Goal: Obtain resource: Download file/media

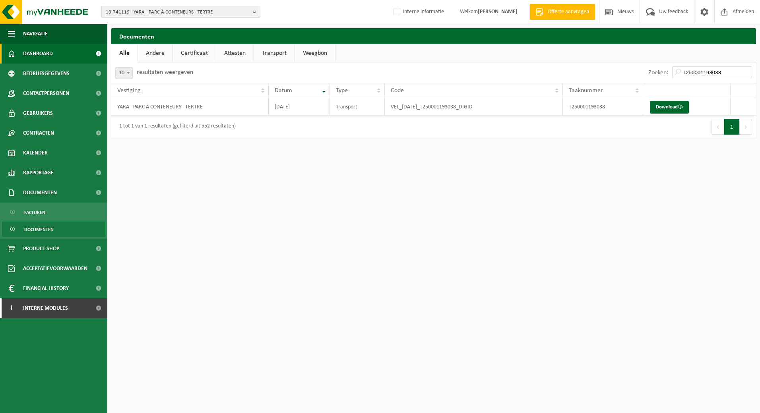
click at [38, 53] on span "Dashboard" at bounding box center [38, 54] width 30 height 20
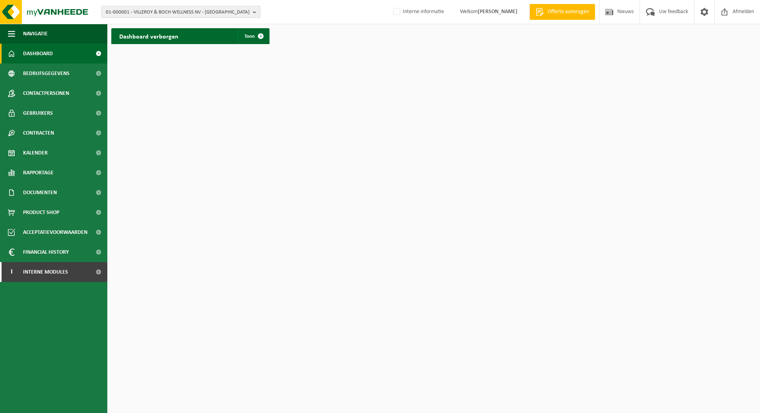
click at [126, 12] on span "01-000001 - VILLEROY & BOCH WELLNESS NV - ROESELARE" at bounding box center [178, 12] width 144 height 12
paste input "01-000590"
type input "01-000590"
click at [117, 36] on span "01-000590" at bounding box center [118, 36] width 24 height 6
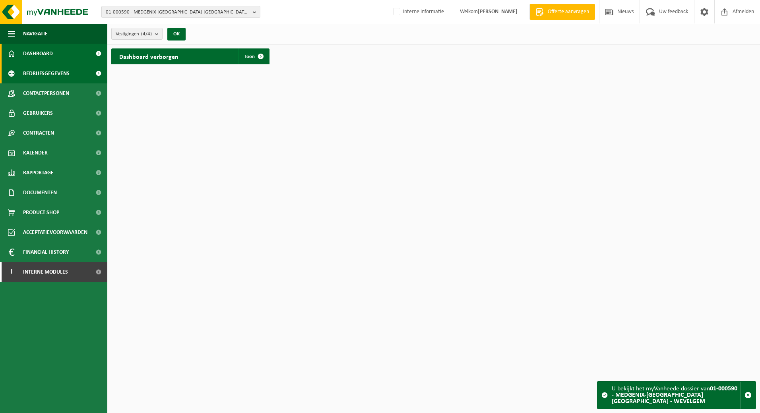
click at [38, 73] on span "Bedrijfsgegevens" at bounding box center [46, 74] width 47 height 20
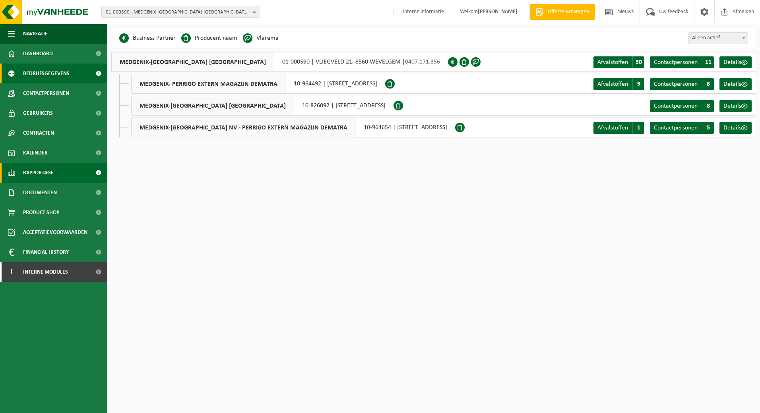
click at [42, 173] on span "Rapportage" at bounding box center [38, 173] width 31 height 20
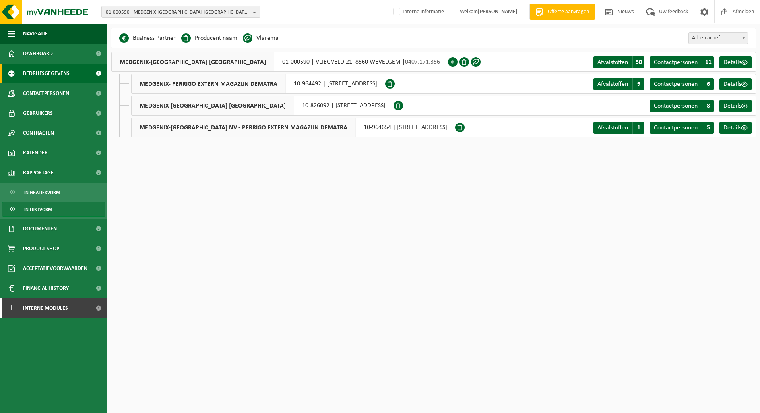
click at [35, 210] on span "In lijstvorm" at bounding box center [38, 209] width 28 height 15
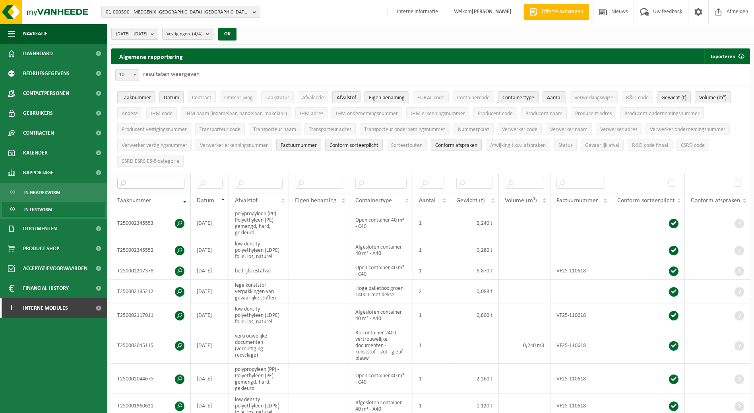
click at [134, 182] on input "text" at bounding box center [150, 183] width 67 height 11
paste input "01-000590"
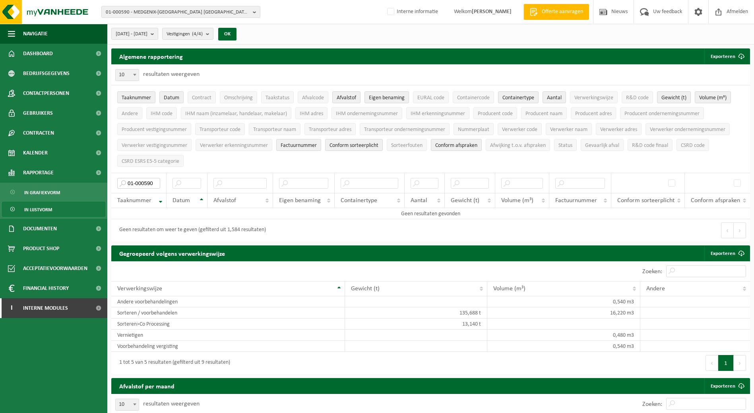
drag, startPoint x: 155, startPoint y: 182, endPoint x: 110, endPoint y: 184, distance: 45.3
click at [110, 184] on div "Algemene rapportering Exporteren Enkel mijn selectie Alle beschikbare kolommen …" at bounding box center [430, 147] width 647 height 197
paste input "T250000704245"
type input "T250000704245"
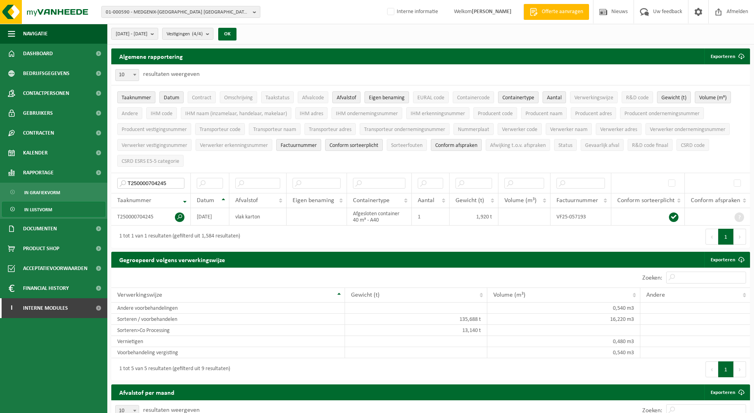
scroll to position [0, 0]
click at [39, 227] on span "Documenten" at bounding box center [40, 229] width 34 height 20
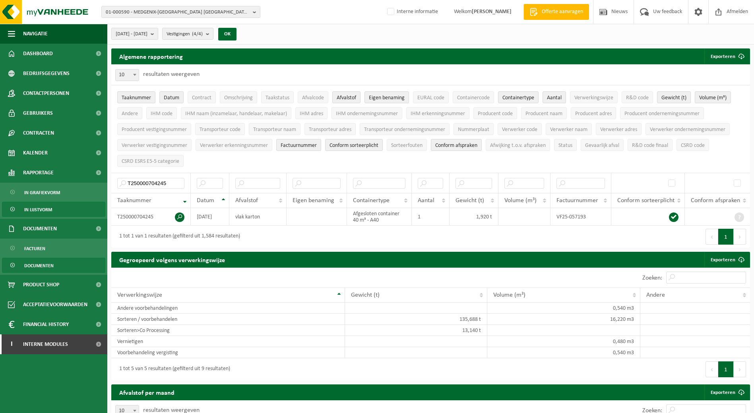
click at [40, 266] on span "Documenten" at bounding box center [38, 265] width 29 height 15
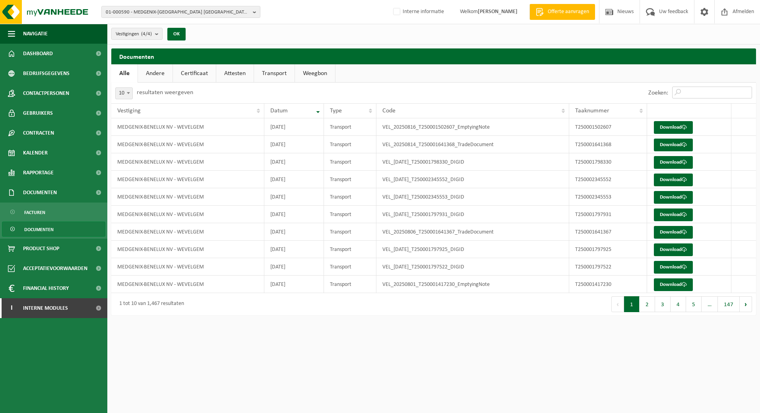
click at [693, 94] on input "Zoeken:" at bounding box center [712, 93] width 80 height 12
paste input "T250000704245"
type input "T250000704245"
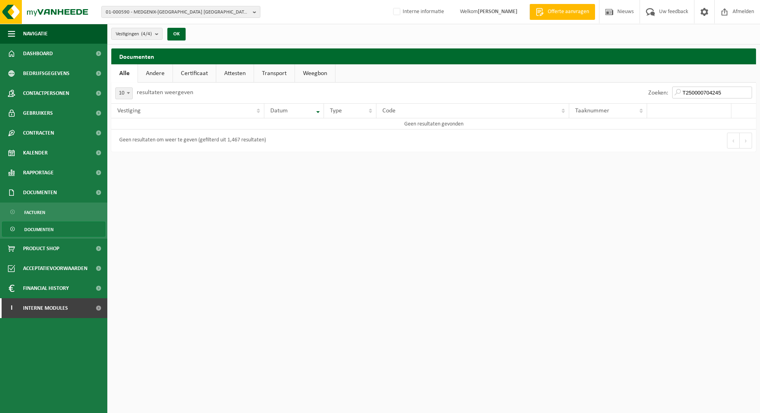
drag, startPoint x: 693, startPoint y: 94, endPoint x: 630, endPoint y: 97, distance: 62.9
click at [630, 97] on div "Zoeken: T250000704245" at bounding box center [595, 93] width 322 height 21
drag, startPoint x: 721, startPoint y: 92, endPoint x: 668, endPoint y: 95, distance: 53.7
click at [668, 95] on div "Zoeken: T250000704245" at bounding box center [700, 93] width 112 height 21
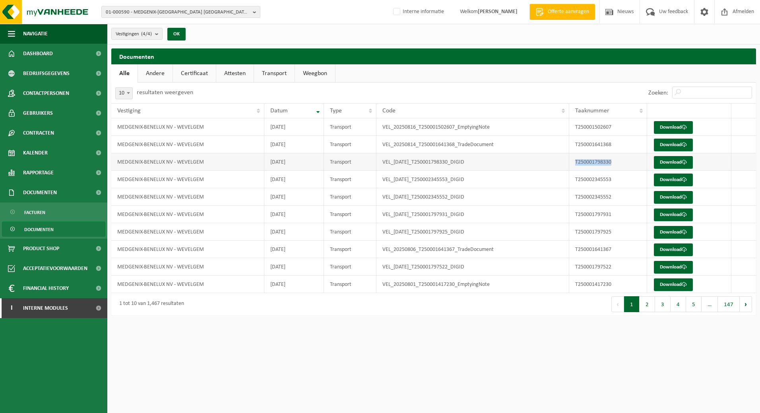
drag, startPoint x: 576, startPoint y: 163, endPoint x: 612, endPoint y: 161, distance: 35.8
click at [612, 161] on td "T250001798330" at bounding box center [608, 161] width 78 height 17
copy td "T250001798330"
click at [676, 162] on link "Download" at bounding box center [673, 162] width 39 height 13
click at [689, 95] on input "Zoeken:" at bounding box center [712, 93] width 80 height 12
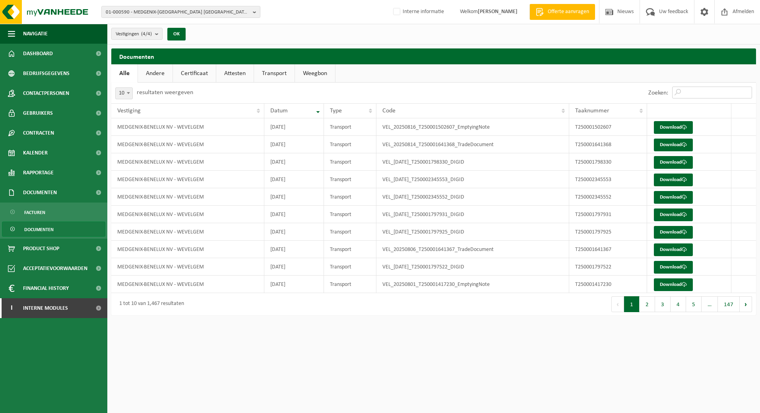
paste input "T250000704246"
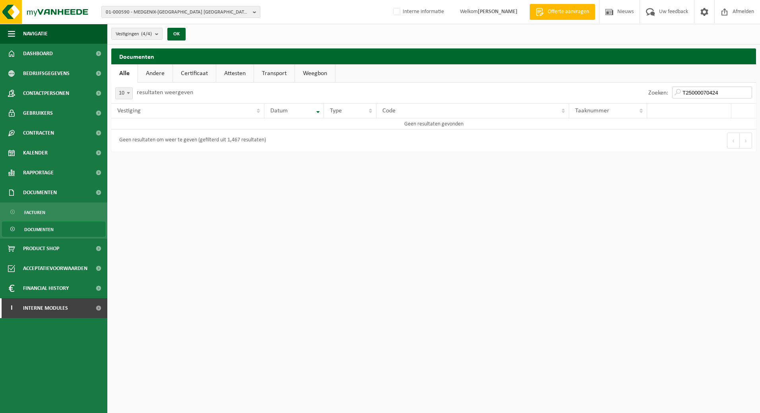
type input "T250000704245"
click at [748, 92] on input "T250000704245" at bounding box center [712, 93] width 80 height 12
